Goal: Navigation & Orientation: Find specific page/section

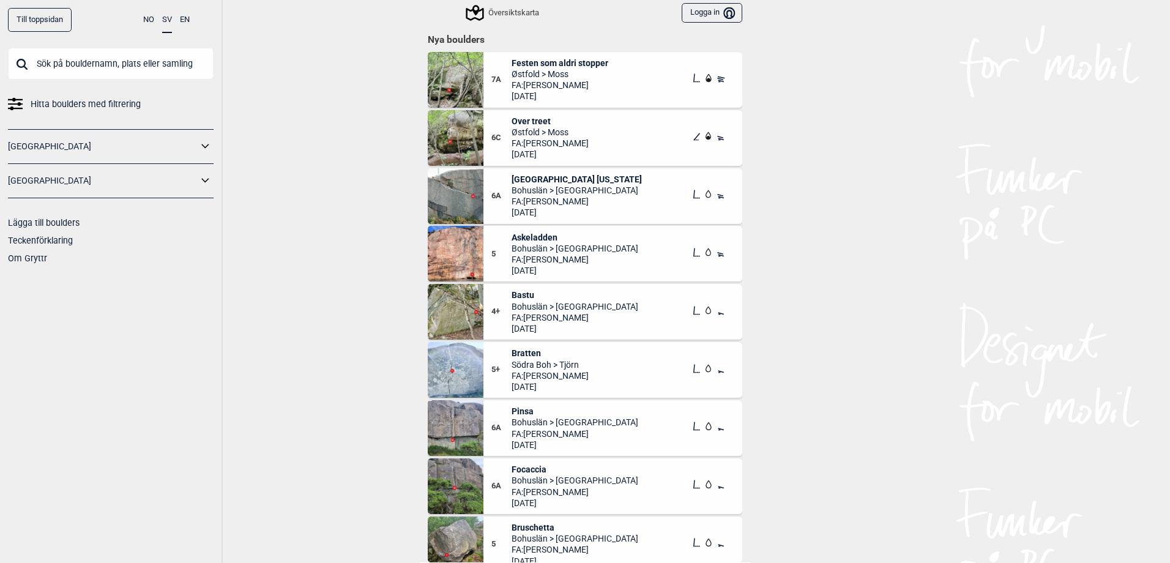
click at [210, 183] on icon at bounding box center [206, 181] width 16 height 18
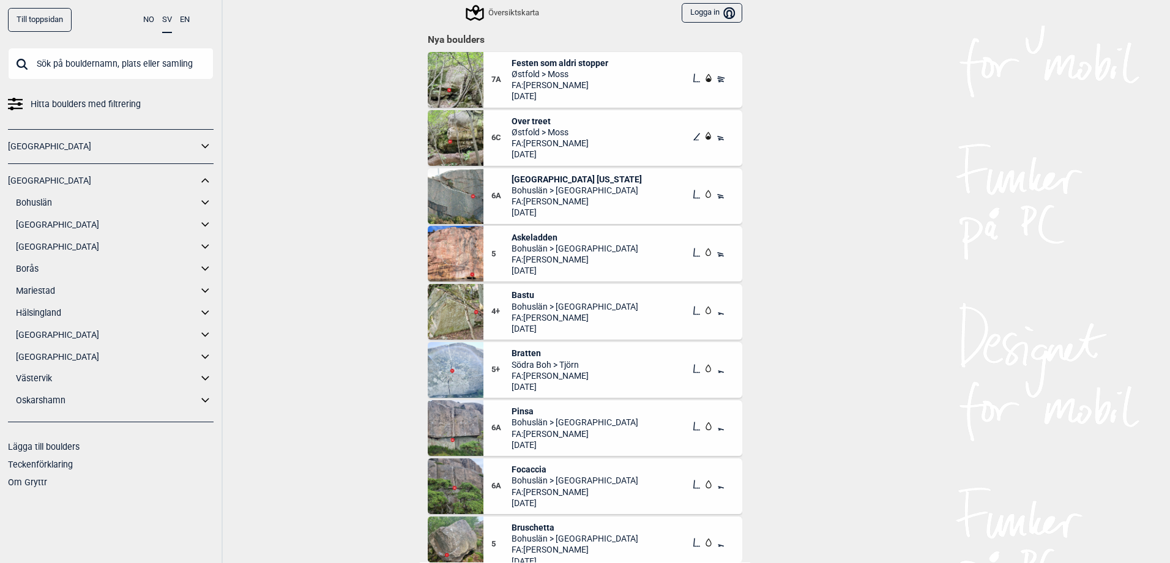
click at [31, 203] on link "Bohuslän" at bounding box center [107, 203] width 182 height 18
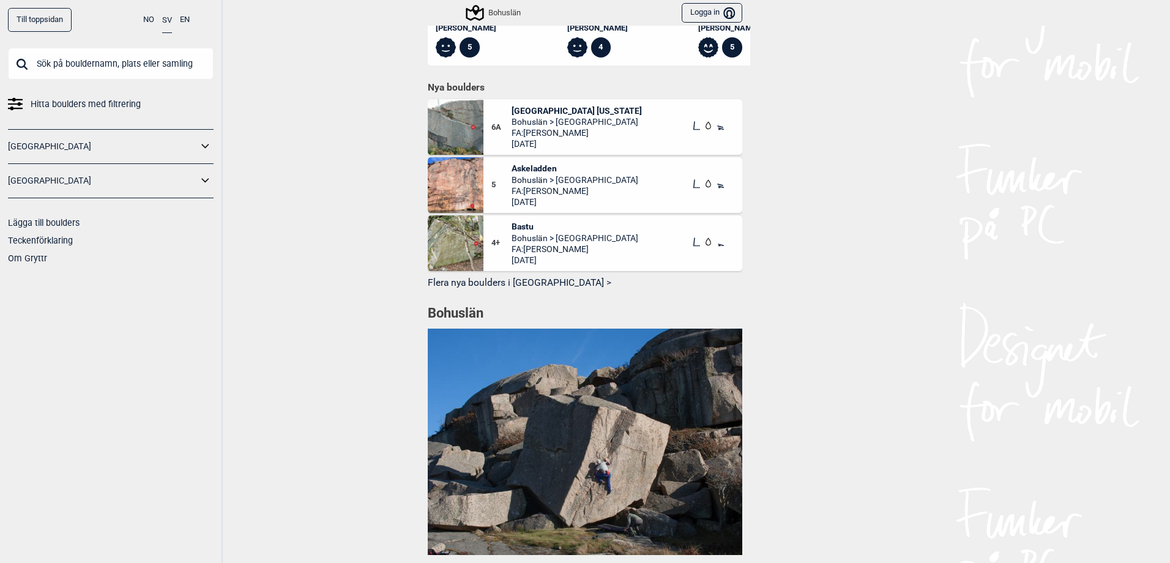
scroll to position [979, 0]
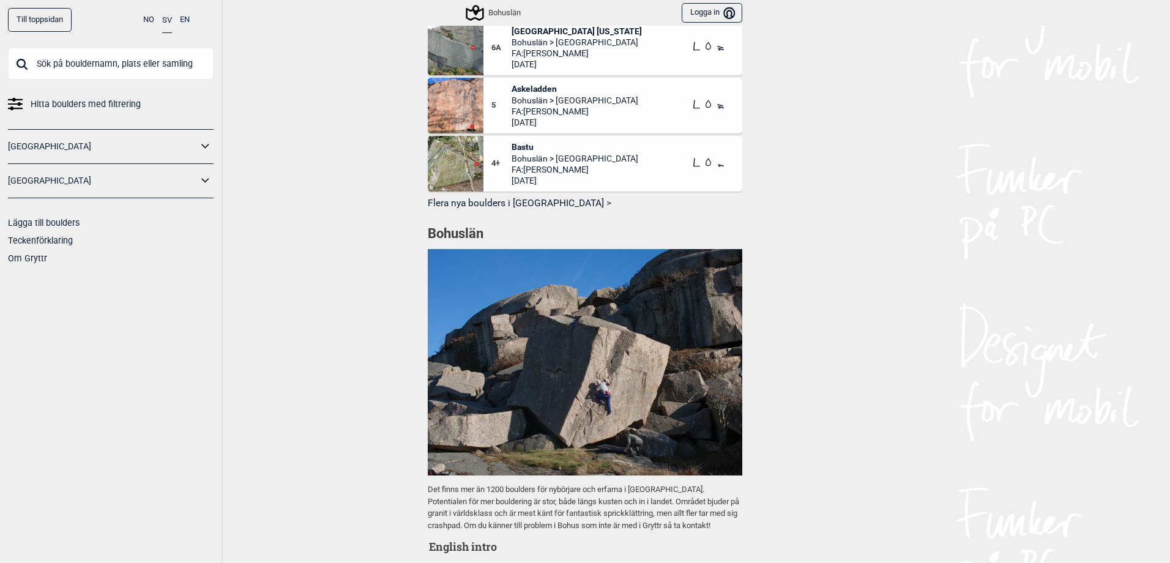
click at [537, 207] on button "Flera nya boulders i [GEOGRAPHIC_DATA] >" at bounding box center [585, 203] width 315 height 19
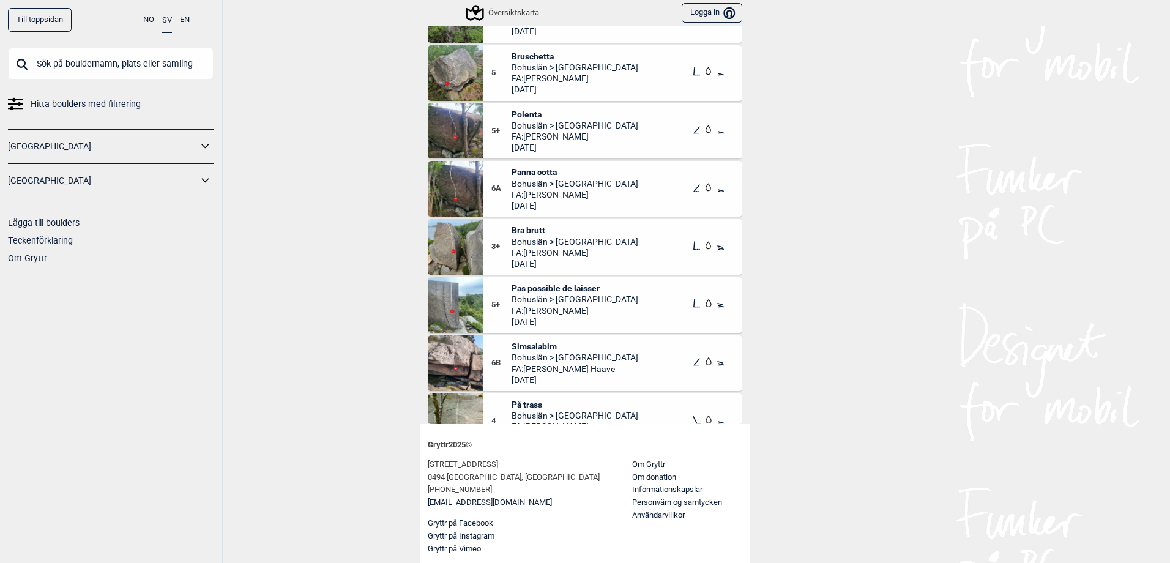
scroll to position [184, 0]
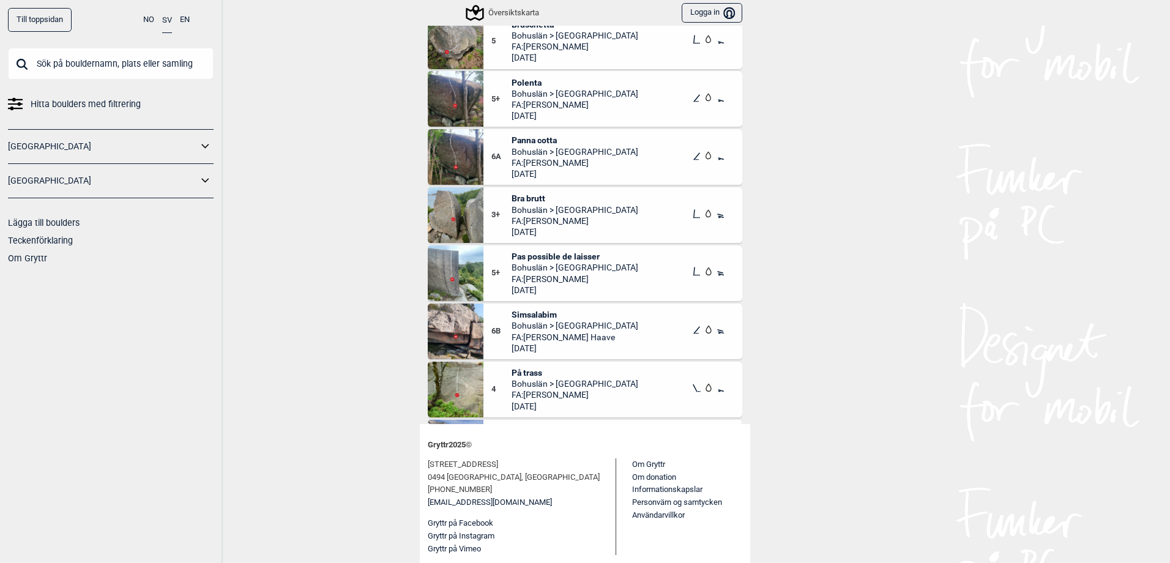
click at [531, 196] on span "Bra brutt" at bounding box center [575, 198] width 127 height 11
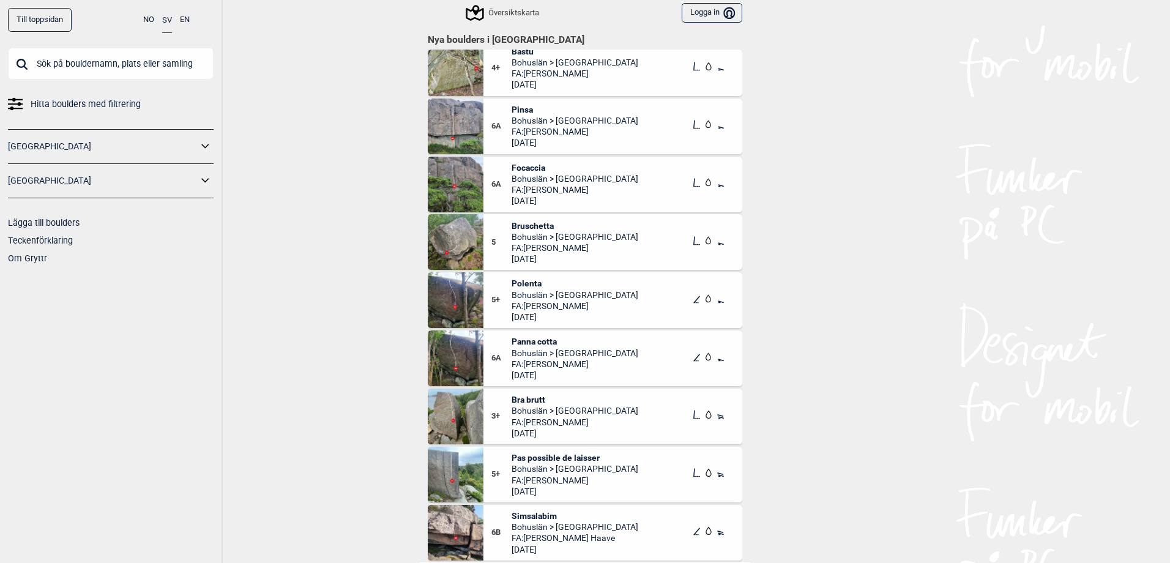
scroll to position [122, 0]
click at [532, 168] on span "Focaccia" at bounding box center [575, 168] width 127 height 11
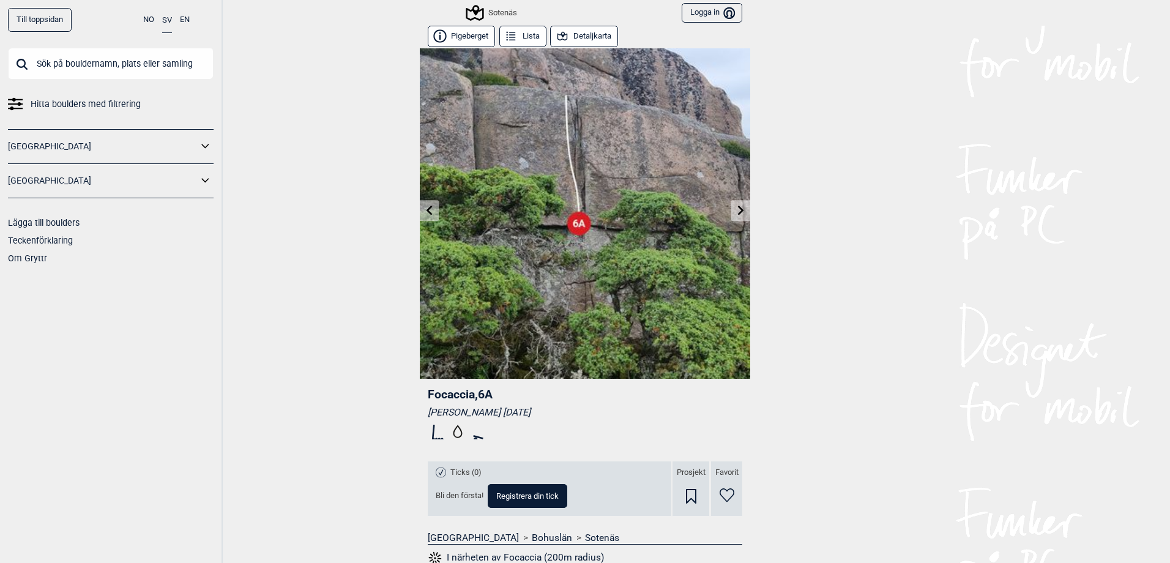
click at [601, 34] on button "Detaljkarta" at bounding box center [584, 36] width 68 height 21
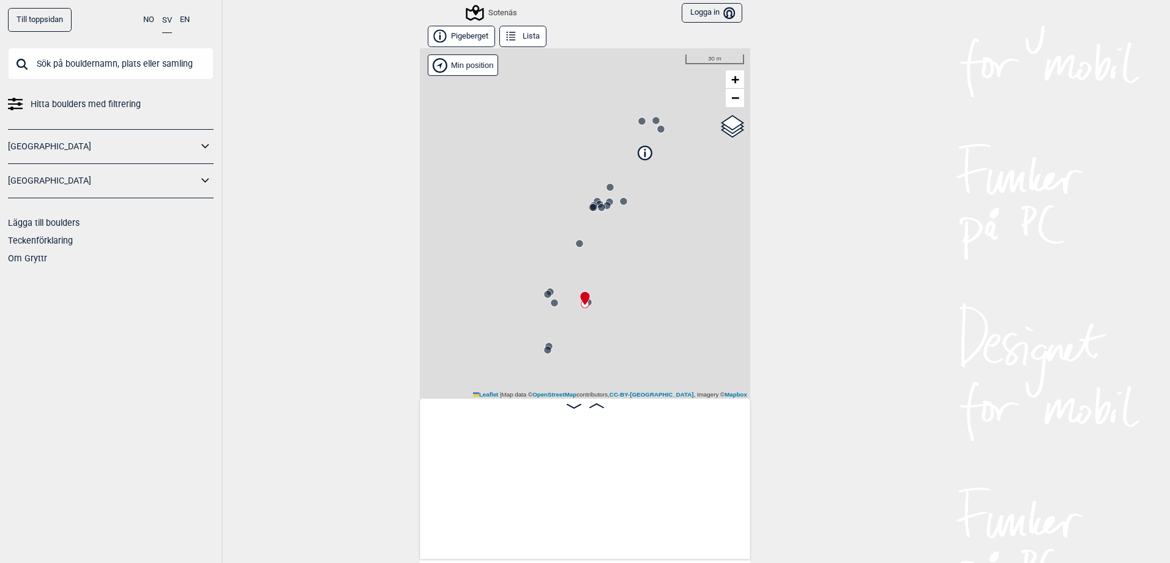
scroll to position [0, 724]
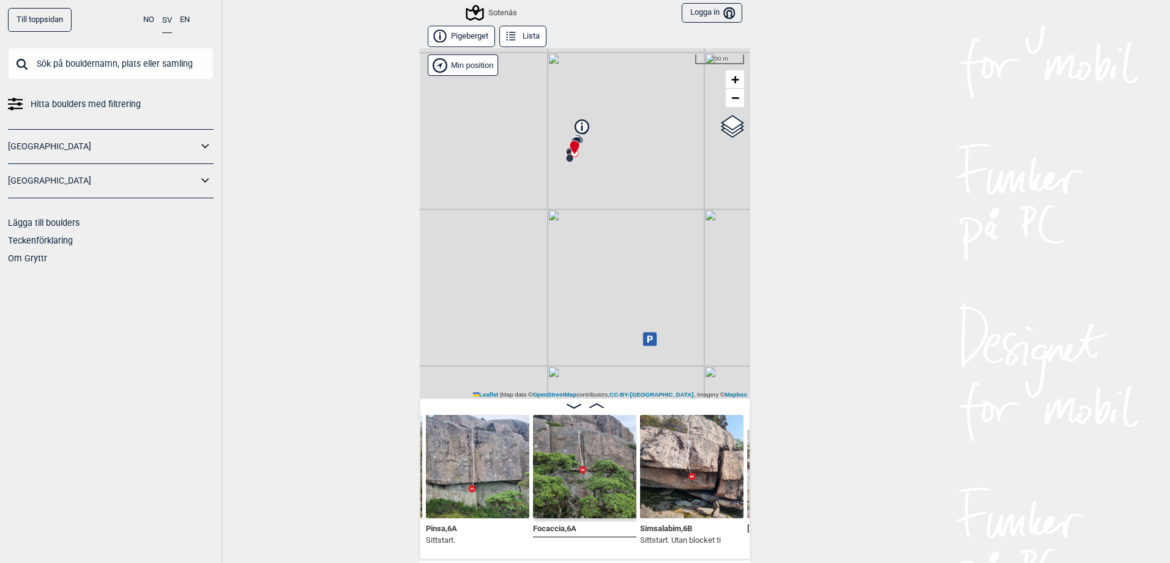
drag, startPoint x: 666, startPoint y: 367, endPoint x: 583, endPoint y: 250, distance: 143.1
click at [583, 250] on div "Sotenäs Min position 200 m + − OpenStreetMap Google satellite Leaflet | Map dat…" at bounding box center [585, 223] width 330 height 350
drag, startPoint x: 601, startPoint y: 348, endPoint x: 625, endPoint y: 282, distance: 71.1
click at [625, 282] on div "Sotenäs Min position 200 m + − OpenStreetMap Google satellite Leaflet | Map dat…" at bounding box center [585, 223] width 330 height 350
